Goal: Task Accomplishment & Management: Use online tool/utility

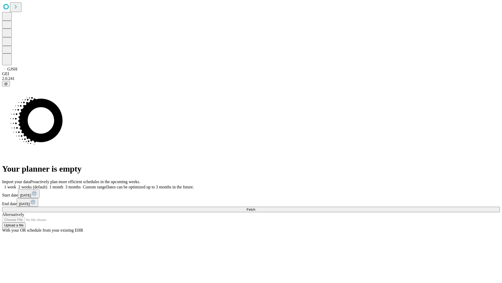
click at [255, 207] on span "Fetch" at bounding box center [251, 209] width 9 height 4
